Goal: Obtain resource: Download file/media

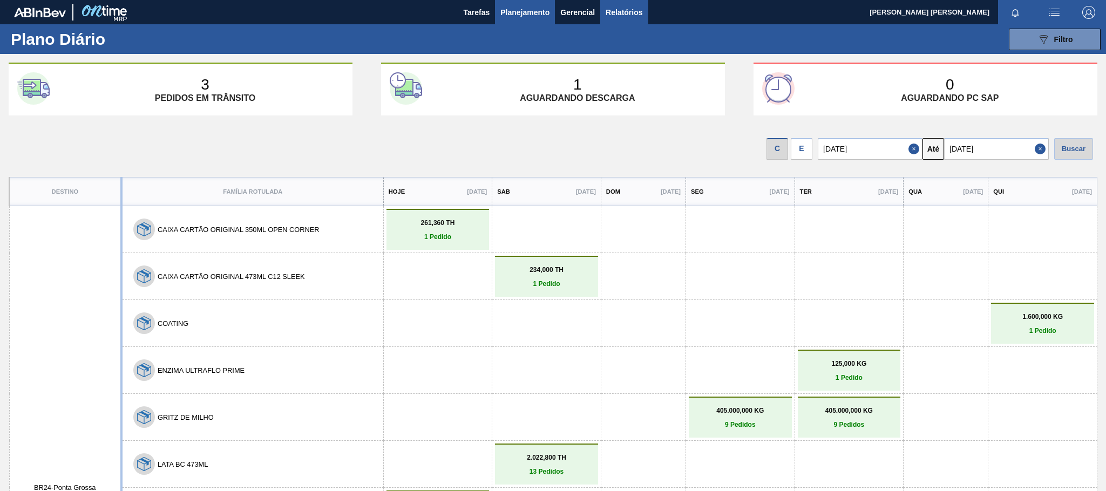
click at [621, 13] on span "Relatórios" at bounding box center [624, 12] width 37 height 13
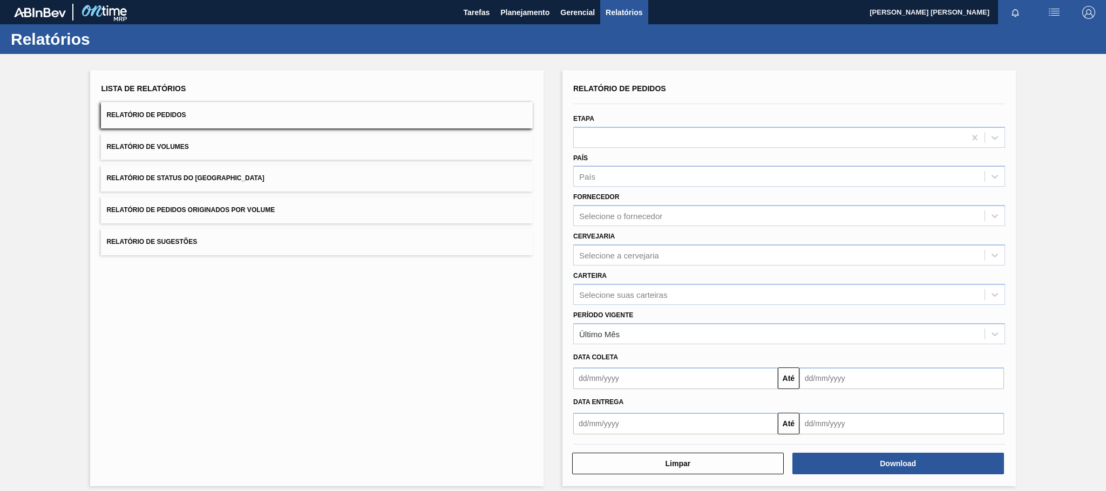
click at [632, 423] on input "text" at bounding box center [675, 424] width 205 height 22
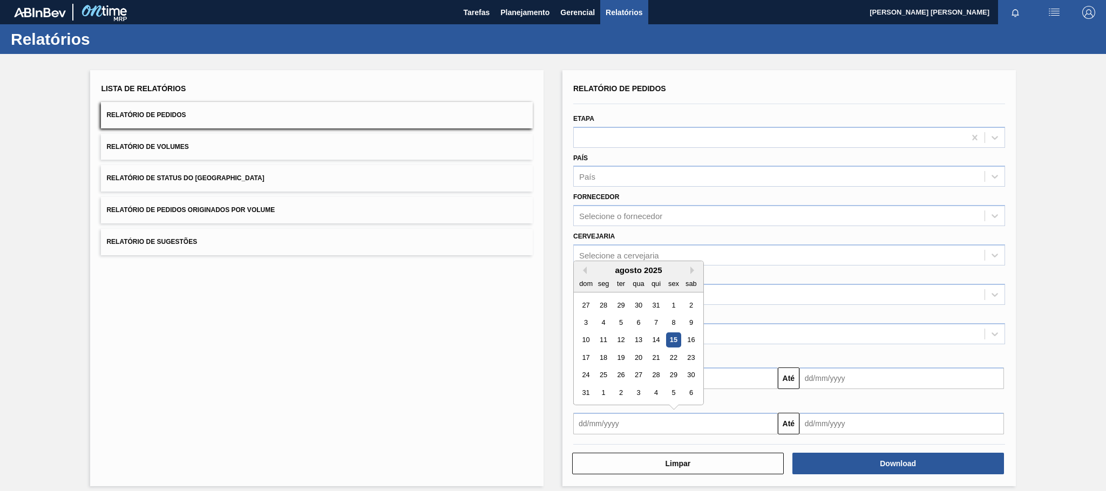
click at [670, 335] on div "15" at bounding box center [673, 340] width 15 height 15
type input "[DATE]"
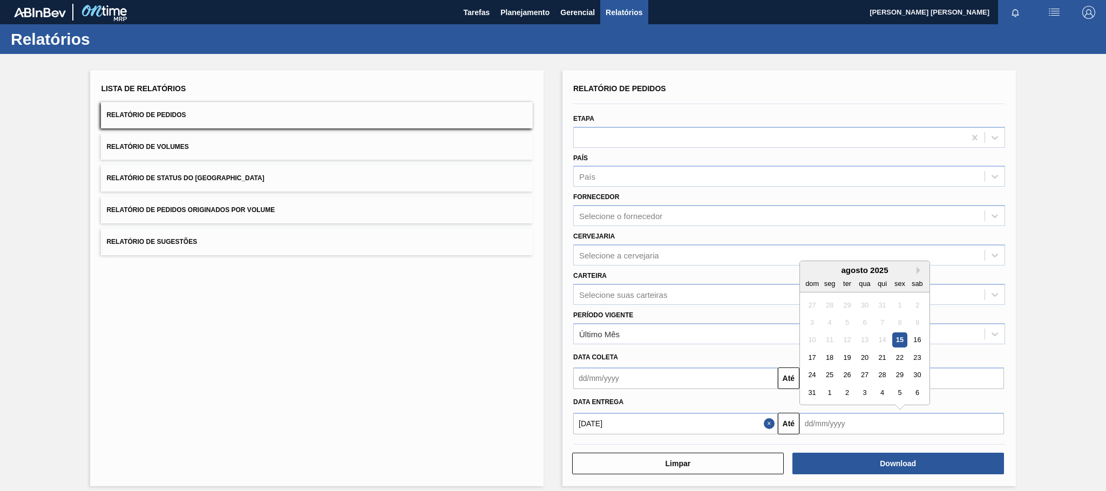
click at [836, 422] on input "text" at bounding box center [901, 424] width 205 height 22
click at [923, 394] on div "6" at bounding box center [917, 392] width 15 height 15
click at [849, 428] on input "[DATE]" at bounding box center [901, 424] width 205 height 22
click at [920, 394] on div "4" at bounding box center [917, 392] width 15 height 15
type input "[DATE]"
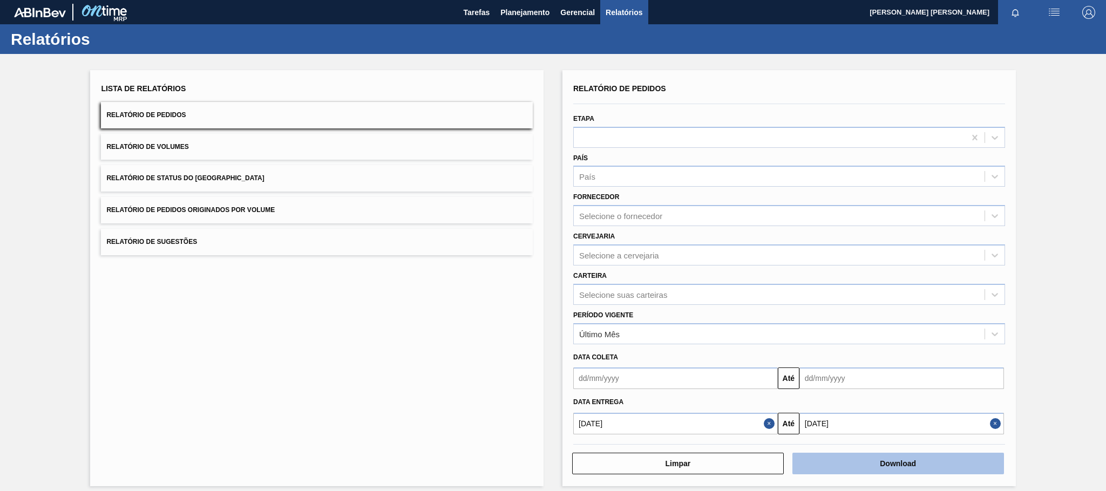
click at [897, 462] on button "Download" at bounding box center [898, 464] width 212 height 22
